Goal: Task Accomplishment & Management: Manage account settings

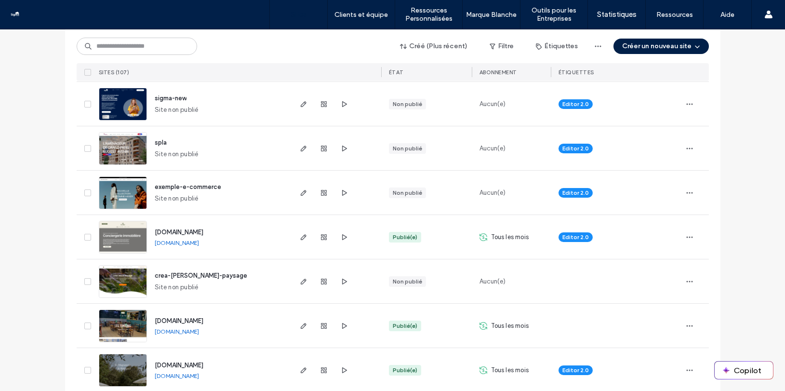
scroll to position [188, 0]
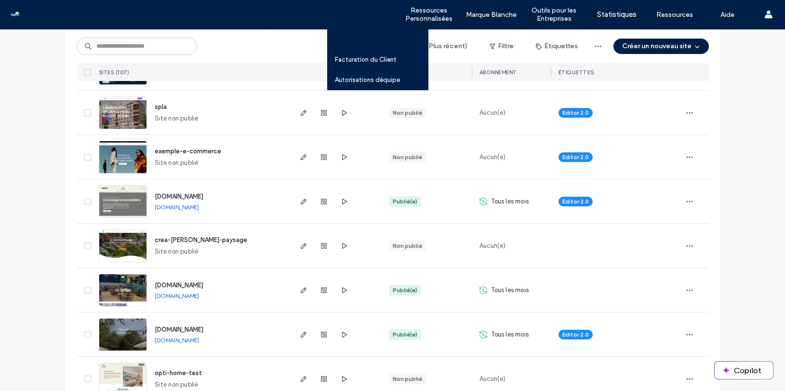
click at [357, 36] on label "Gestion des Clients" at bounding box center [364, 39] width 58 height 7
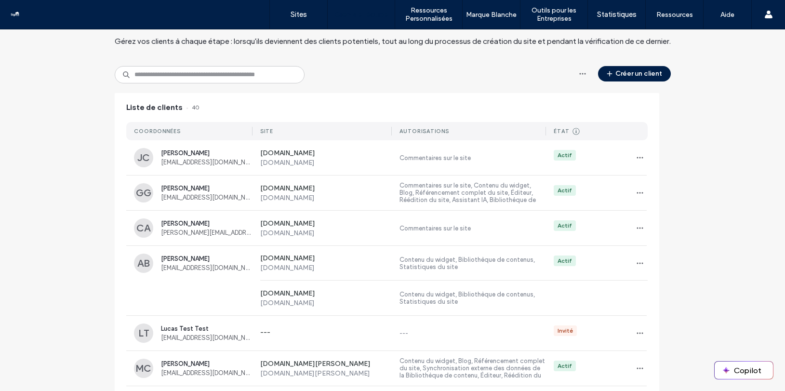
scroll to position [62, 0]
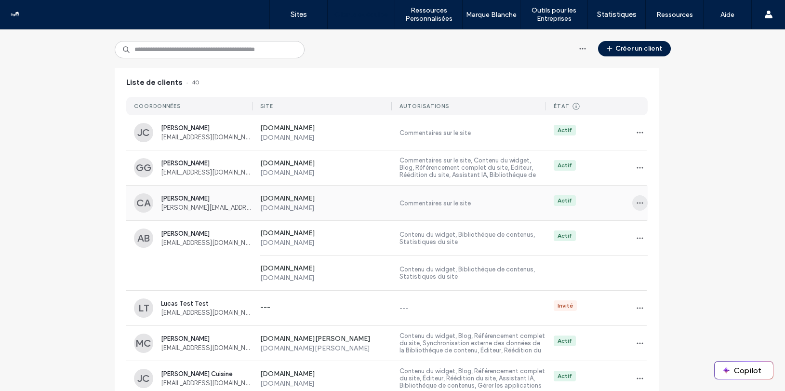
click at [636, 203] on icon "button" at bounding box center [640, 203] width 8 height 8
click at [639, 223] on span at bounding box center [638, 228] width 12 height 11
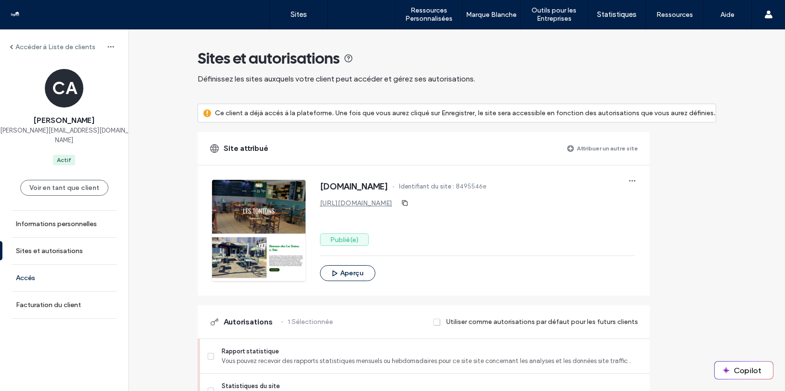
click at [51, 272] on link "Accès" at bounding box center [64, 278] width 128 height 27
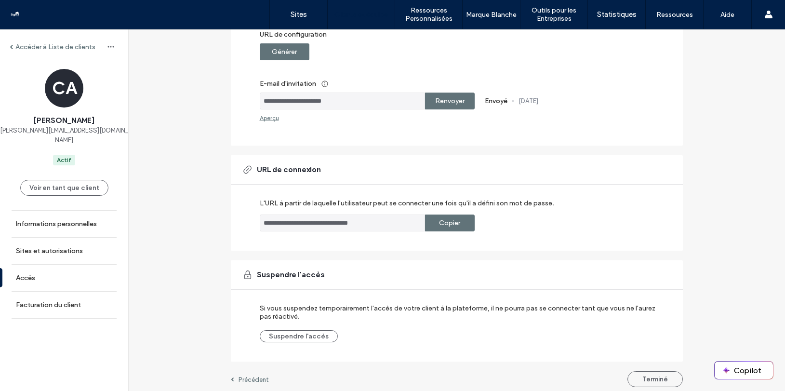
scroll to position [169, 0]
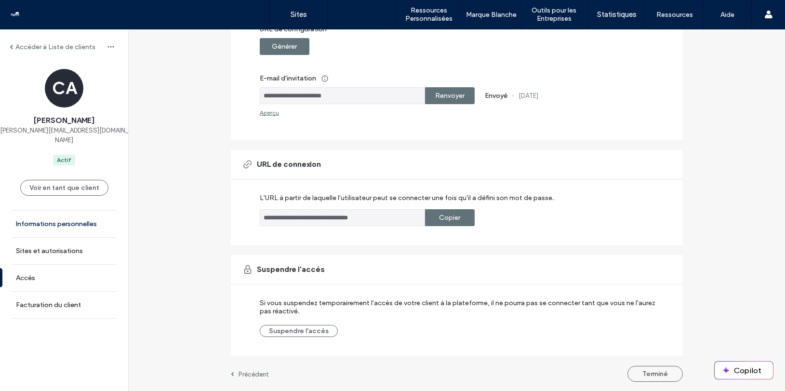
click at [31, 220] on label "Informations personnelles" at bounding box center [56, 224] width 81 height 8
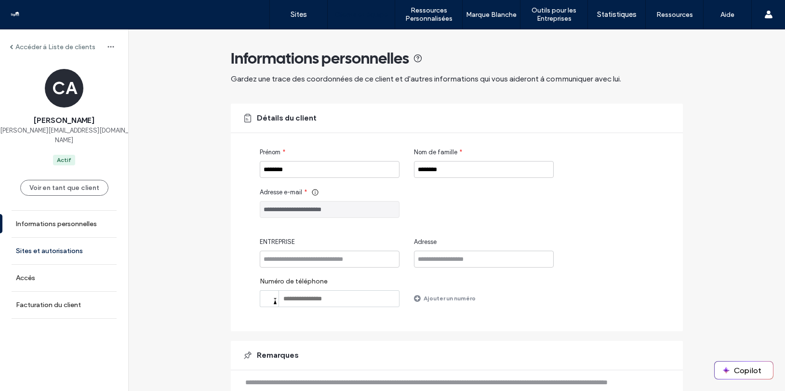
click at [60, 247] on label "Sites et autorisations" at bounding box center [49, 251] width 67 height 8
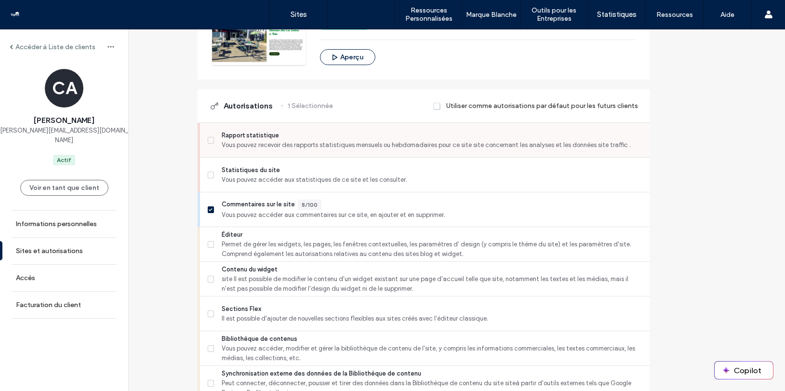
scroll to position [222, 0]
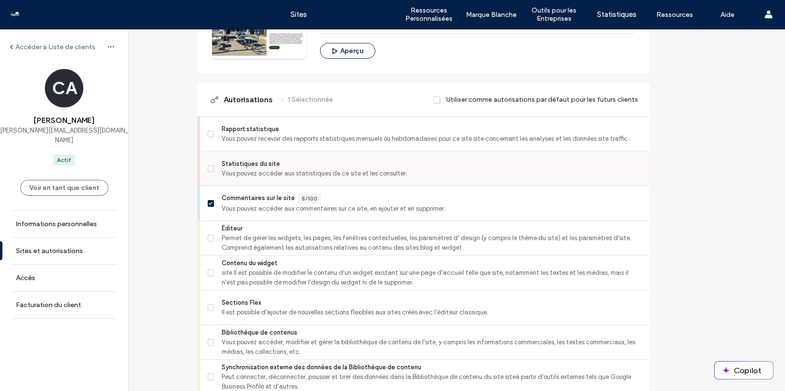
click at [235, 166] on span "Statistiques du site" at bounding box center [432, 164] width 420 height 10
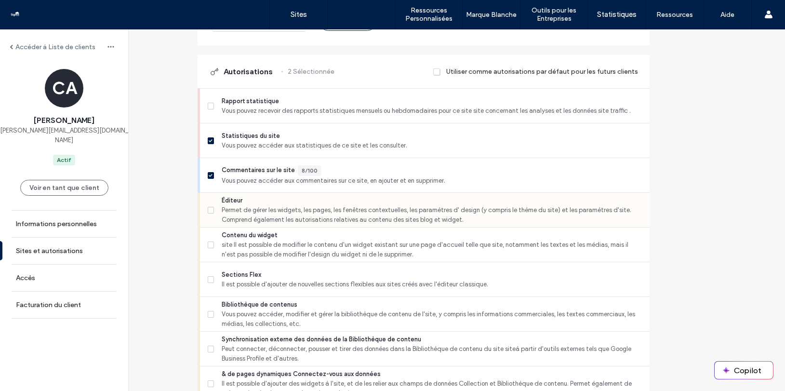
scroll to position [279, 0]
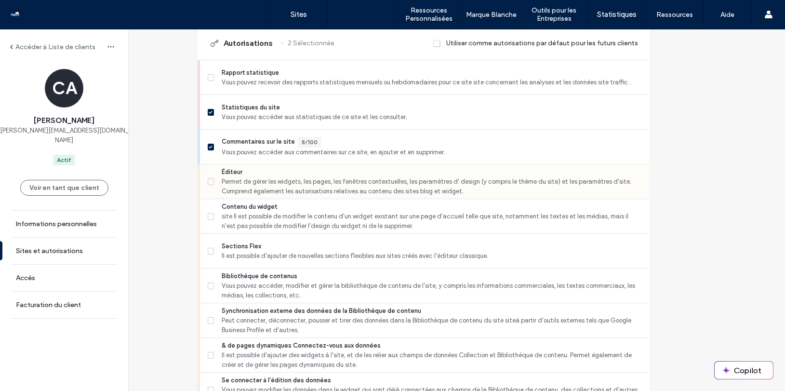
click at [265, 184] on span "Permet de gérer les widgets, les pages, les fenêtres contextuelles, les paramèt…" at bounding box center [432, 186] width 420 height 19
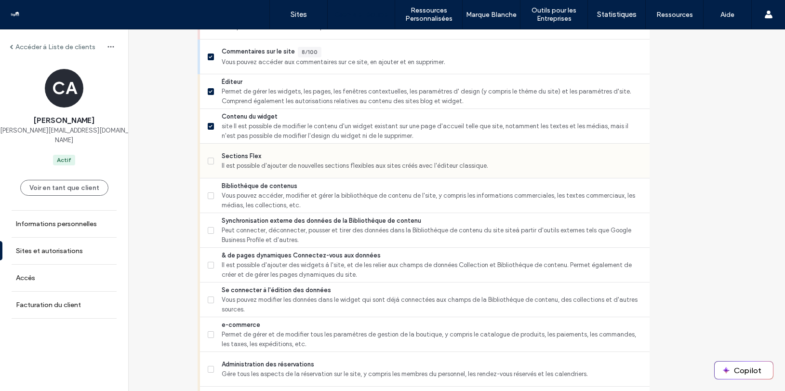
scroll to position [370, 0]
click at [269, 189] on span "Bibliothèque de contenus" at bounding box center [432, 185] width 420 height 10
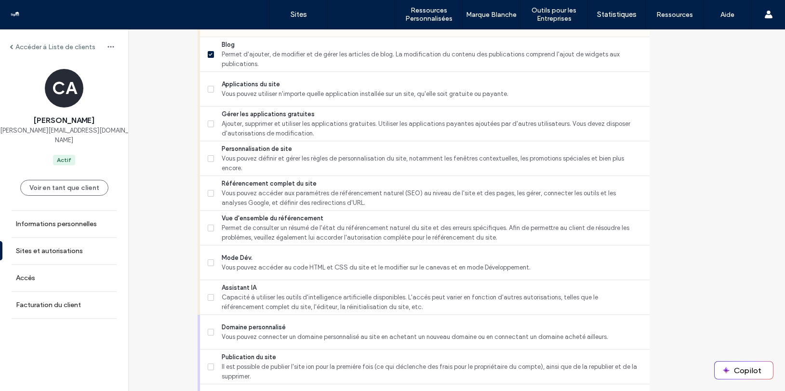
scroll to position [721, 0]
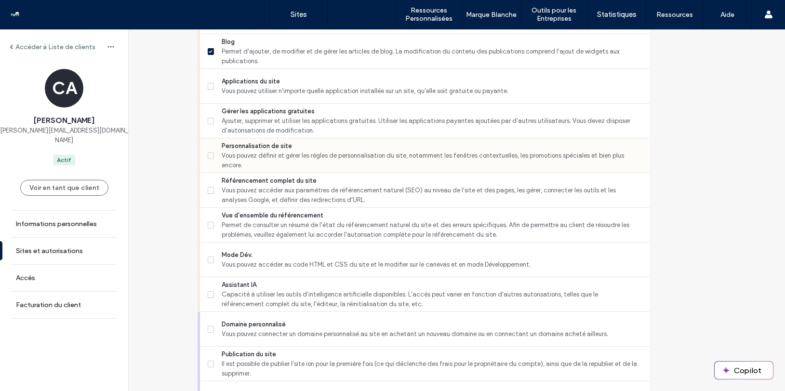
click at [291, 154] on span "Vous pouvez définir et gérer les règles de personnalisation du site, notamment …" at bounding box center [432, 160] width 420 height 19
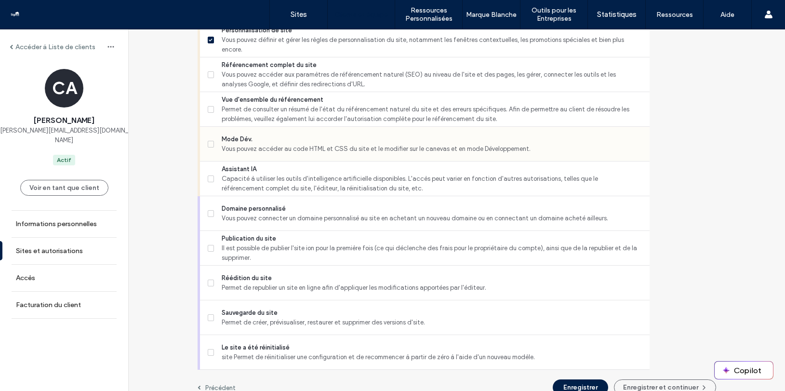
scroll to position [844, 0]
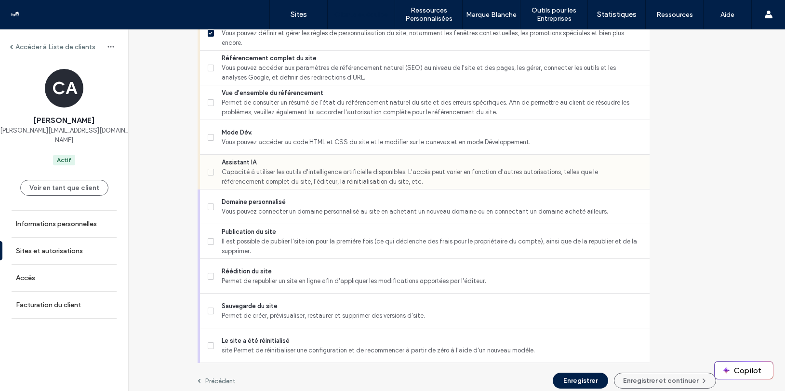
click at [310, 170] on span "Capacité à utiliser les outils d'intelligence artificielle disponibles. L'accès…" at bounding box center [432, 176] width 420 height 19
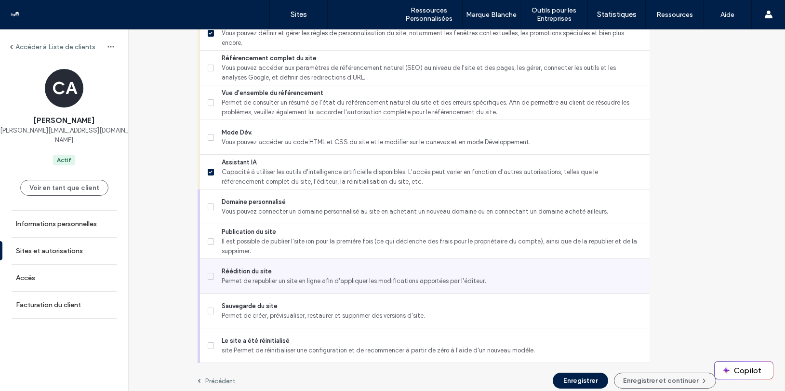
click at [316, 265] on div "Réédition du site Permet de republier un site en ligne afin d'appliquer les mod…" at bounding box center [429, 276] width 442 height 34
click at [304, 267] on span "Réédition du site" at bounding box center [432, 272] width 420 height 10
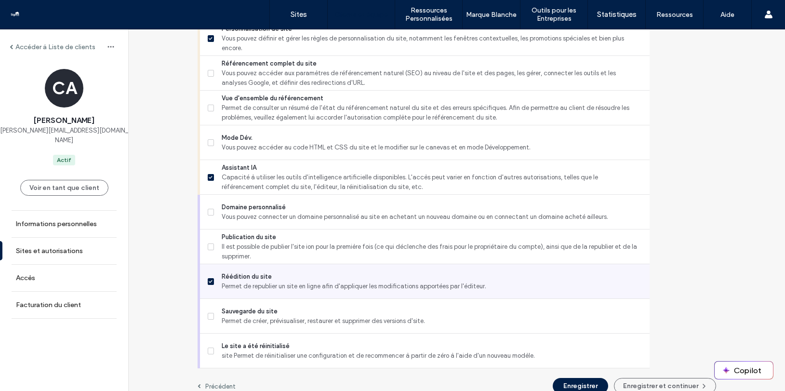
scroll to position [851, 0]
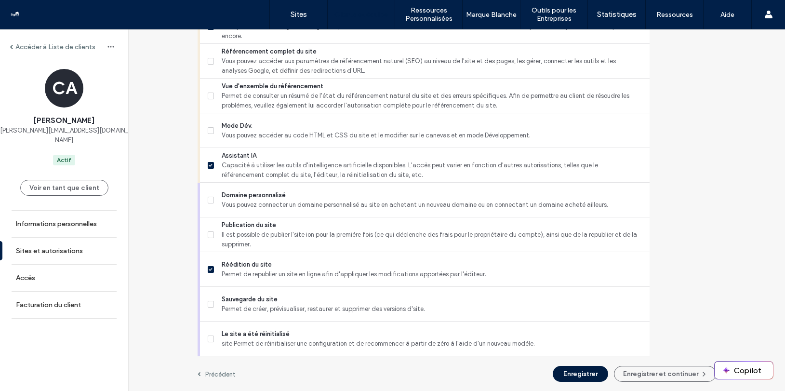
click at [583, 375] on button "Enregistrer" at bounding box center [580, 374] width 55 height 16
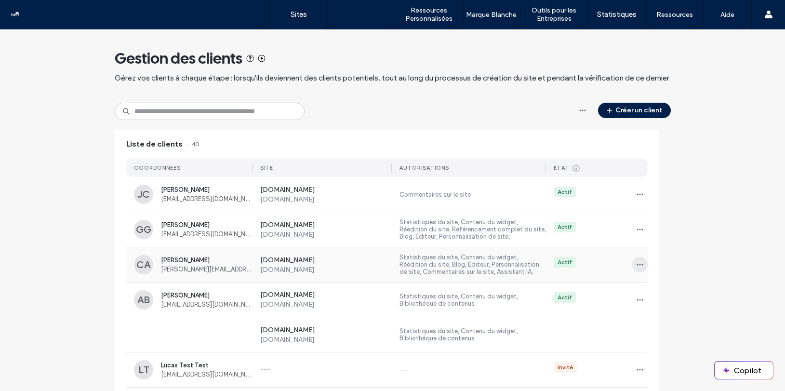
click at [636, 266] on icon "button" at bounding box center [640, 265] width 8 height 8
click at [335, 269] on label "[DOMAIN_NAME]" at bounding box center [326, 270] width 132 height 8
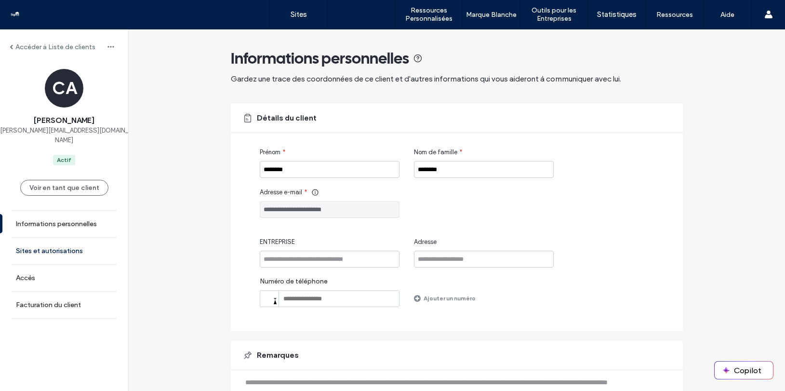
click at [84, 241] on link "Sites et autorisations" at bounding box center [64, 251] width 128 height 27
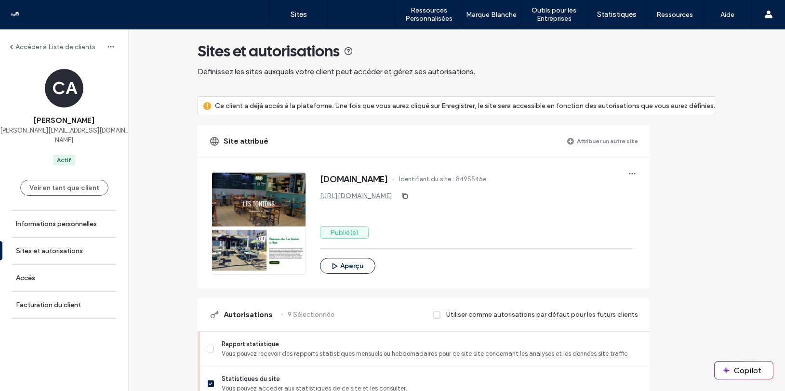
scroll to position [9, 0]
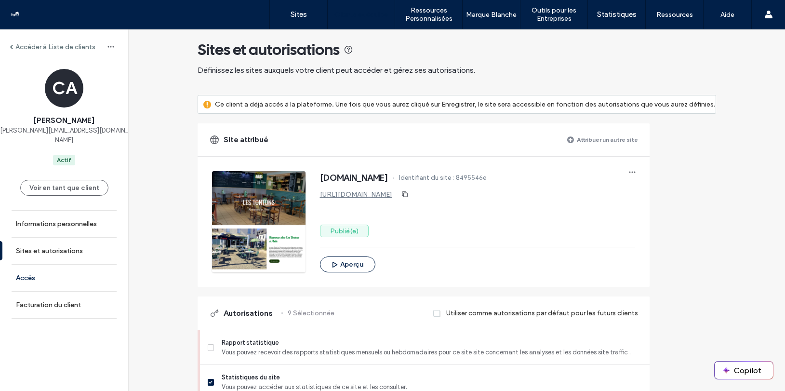
click at [73, 271] on link "Accès" at bounding box center [64, 278] width 128 height 27
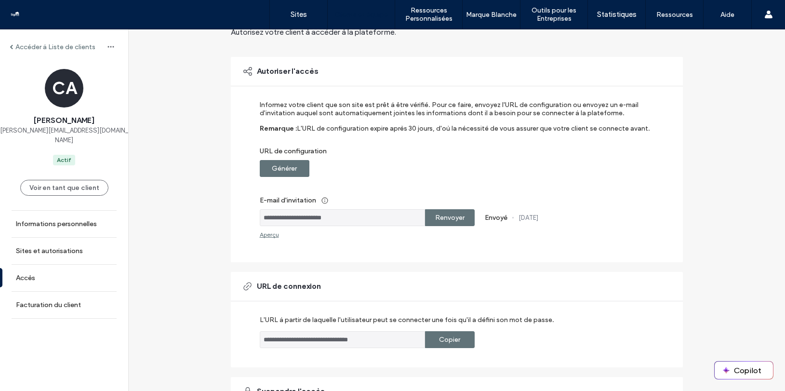
scroll to position [47, 0]
click at [446, 216] on label "Renvoyer" at bounding box center [449, 217] width 29 height 18
